Goal: Task Accomplishment & Management: Manage account settings

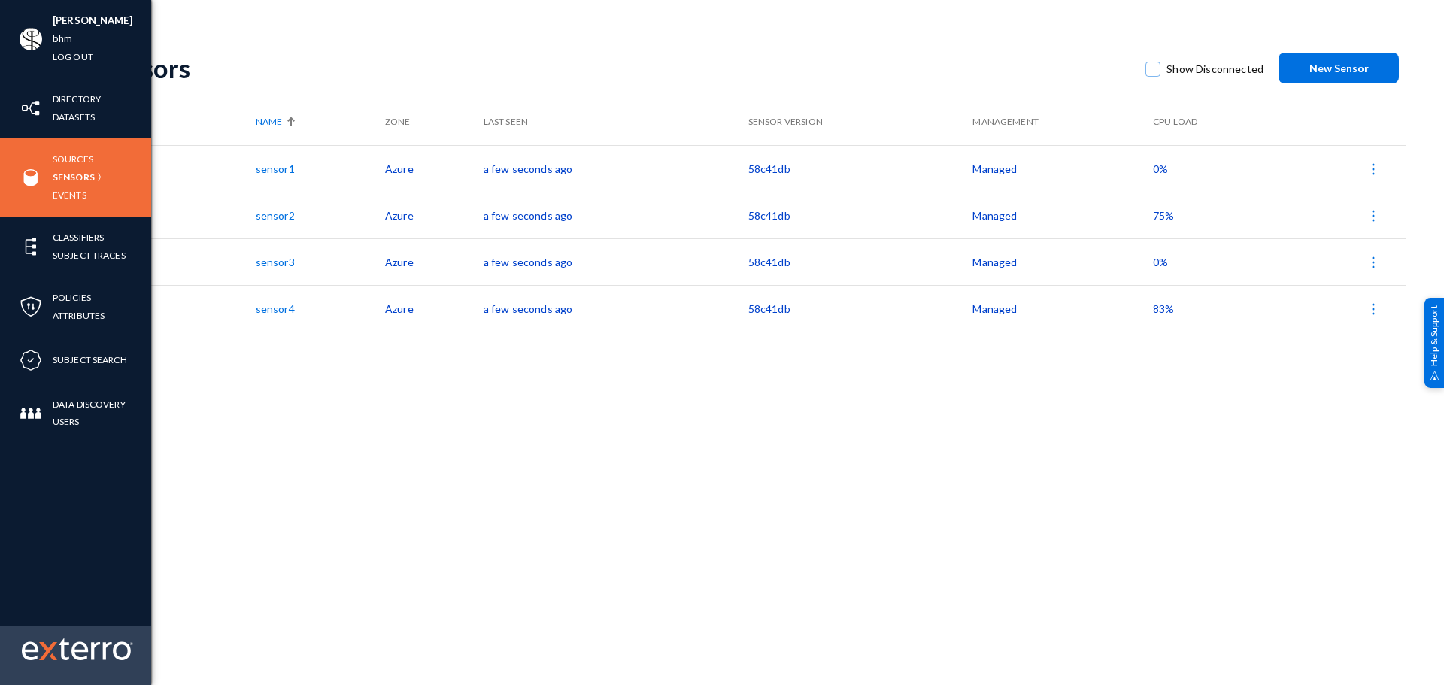
click at [63, 645] on img at bounding box center [77, 649] width 111 height 23
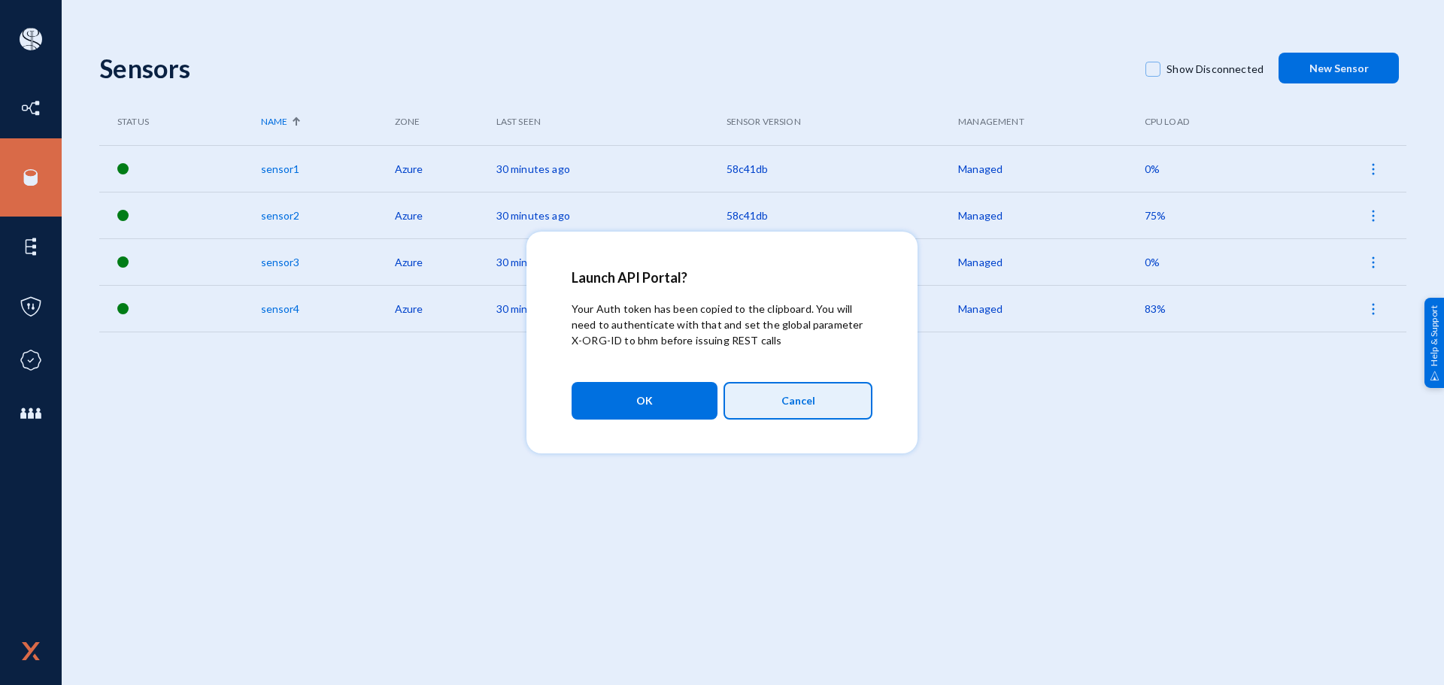
click at [840, 404] on button "Cancel" at bounding box center [798, 401] width 149 height 38
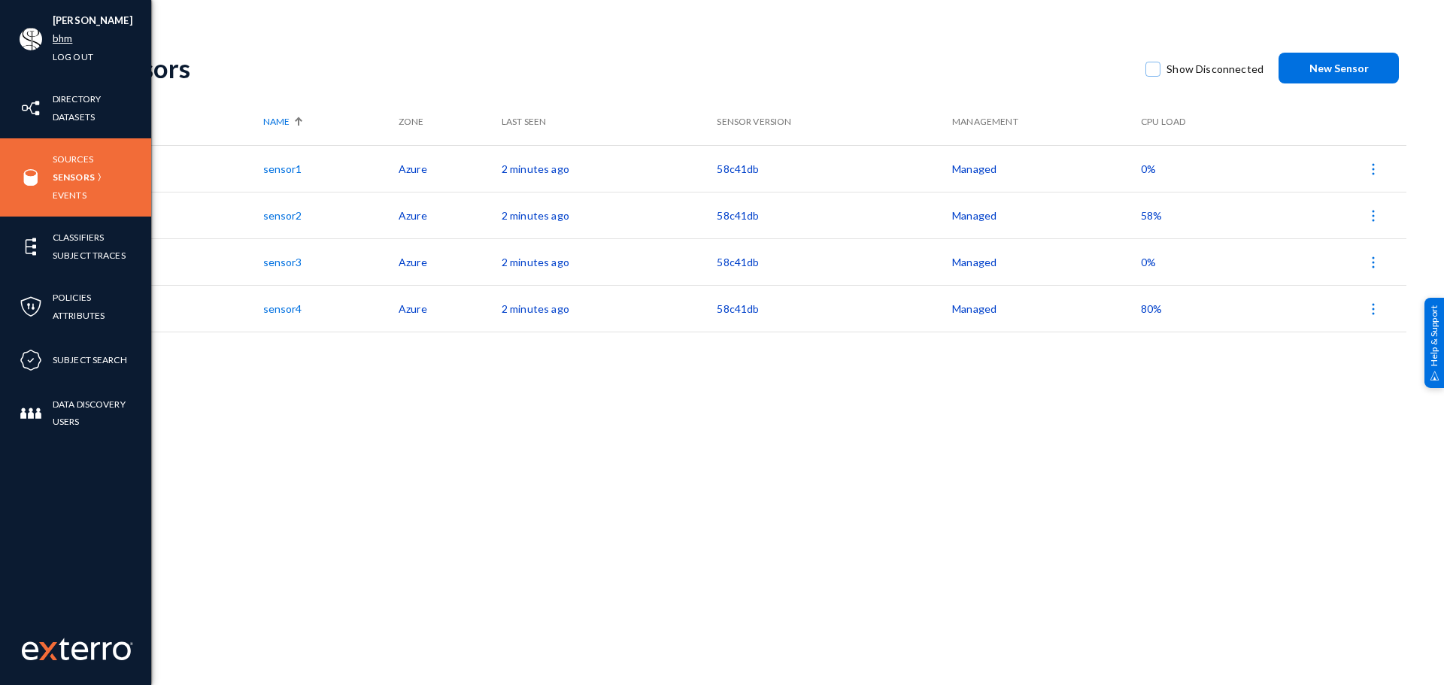
click at [62, 38] on link "bhm" at bounding box center [63, 38] width 20 height 17
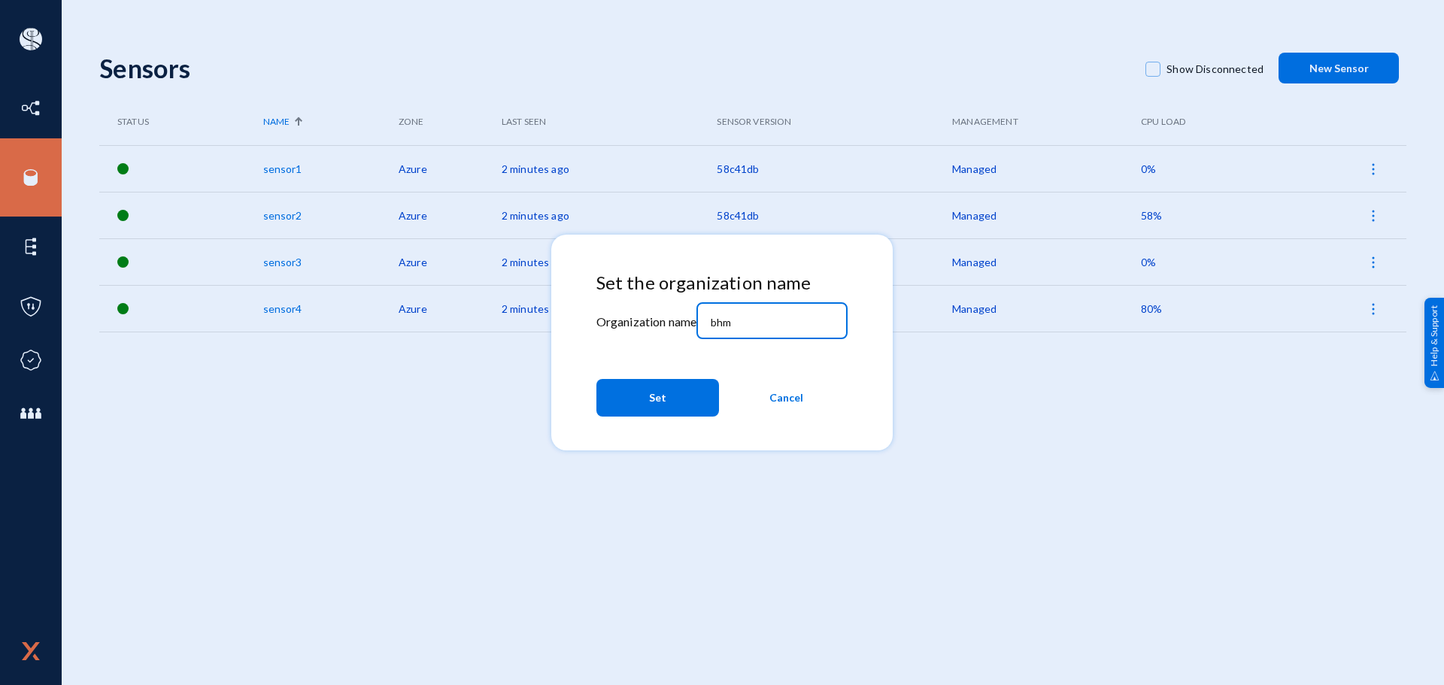
click at [785, 320] on input "bhm" at bounding box center [775, 323] width 129 height 14
paste input "qaprdpupdrp9"
type input "qaprdpupdrp9"
click at [660, 392] on span "Set" at bounding box center [657, 397] width 17 height 27
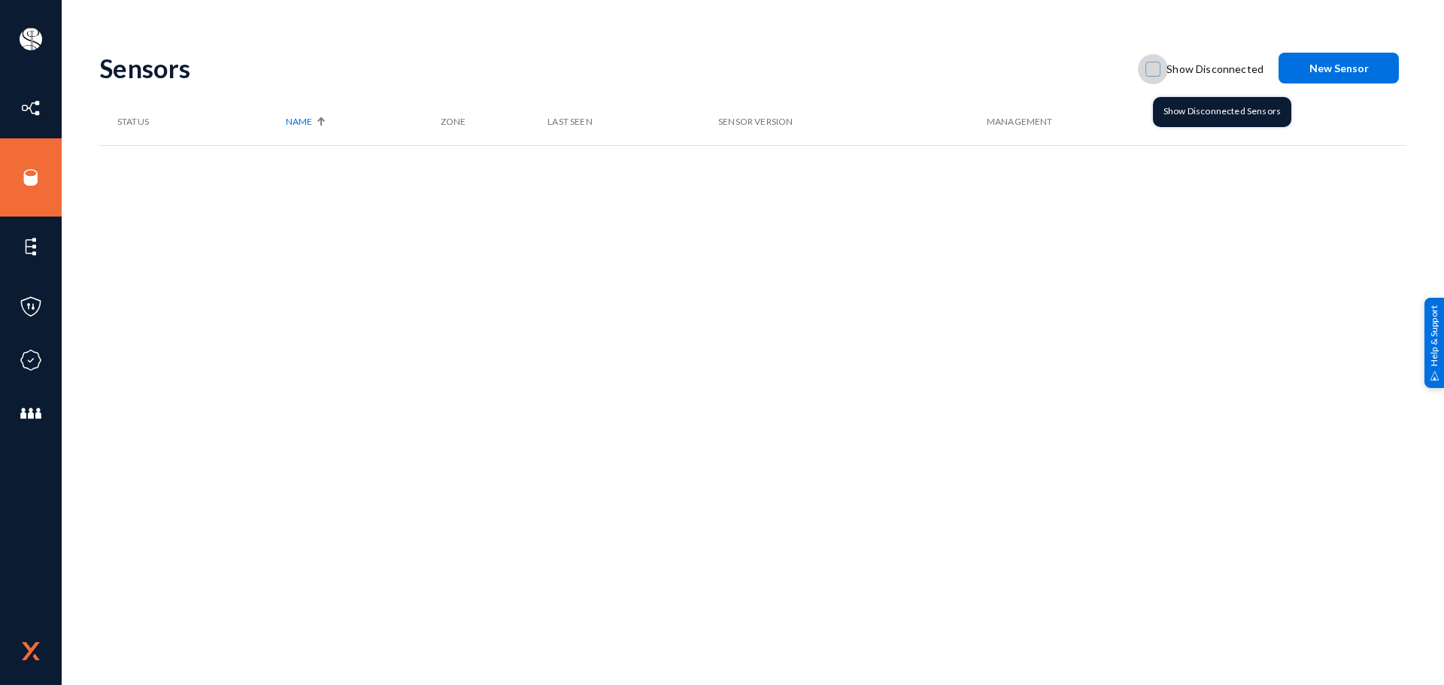
click at [1155, 67] on span at bounding box center [1153, 69] width 15 height 15
click at [1154, 76] on input "Show Disconnected" at bounding box center [1153, 77] width 2 height 2
checkbox input "true"
